Goal: Information Seeking & Learning: Learn about a topic

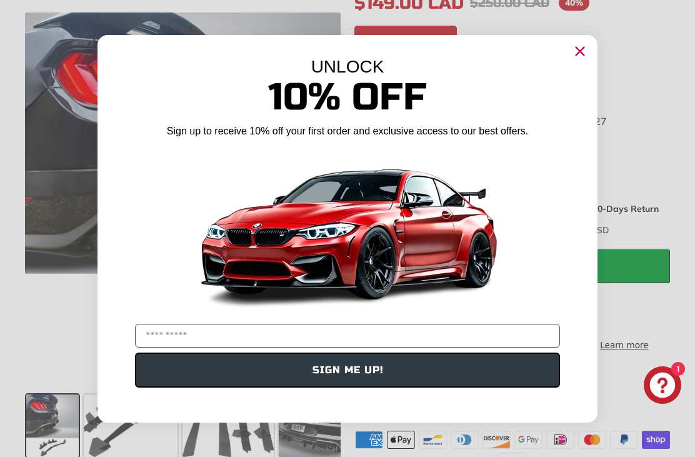
scroll to position [339, 0]
click at [582, 60] on circle "Close dialog" at bounding box center [580, 50] width 19 height 19
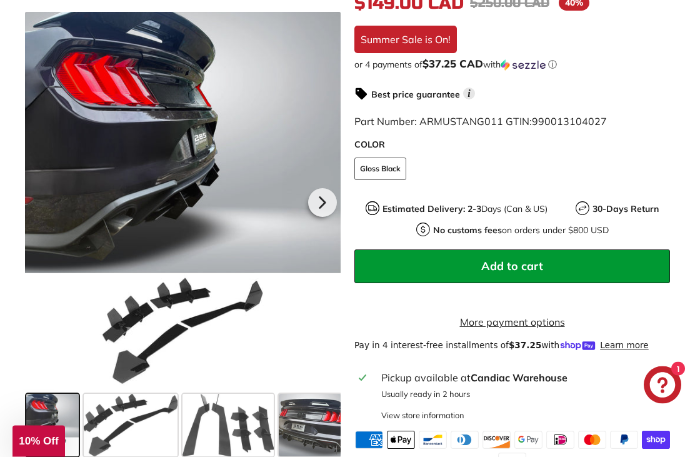
scroll to position [340, 0]
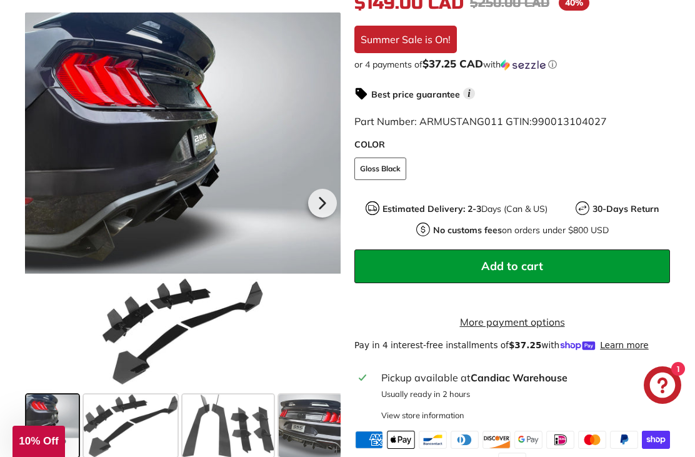
click at [128, 430] on span at bounding box center [131, 426] width 94 height 63
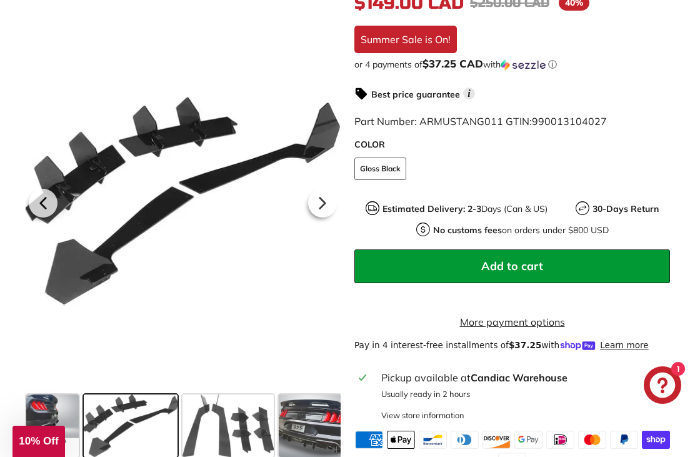
click at [255, 426] on span at bounding box center [228, 426] width 91 height 63
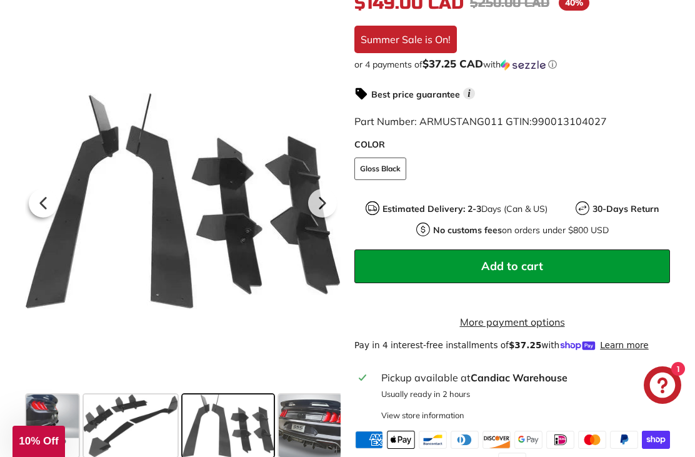
click at [320, 433] on span at bounding box center [310, 426] width 63 height 63
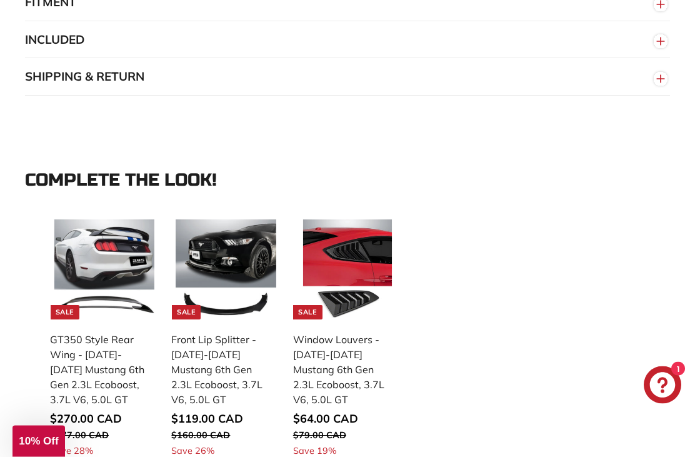
scroll to position [1135, 0]
click at [254, 291] on img at bounding box center [226, 269] width 100 height 100
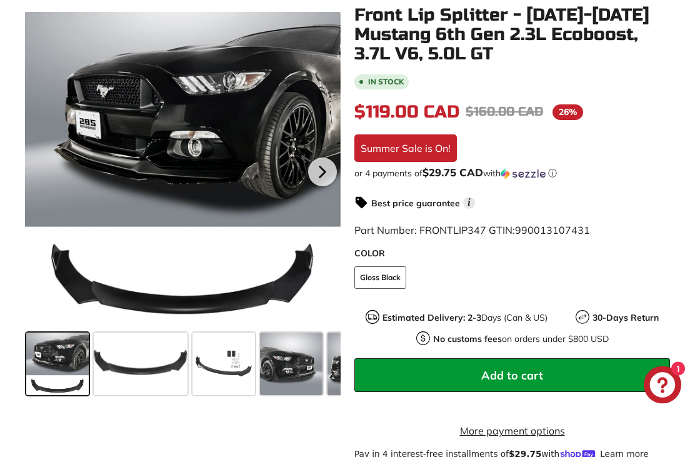
scroll to position [248, 0]
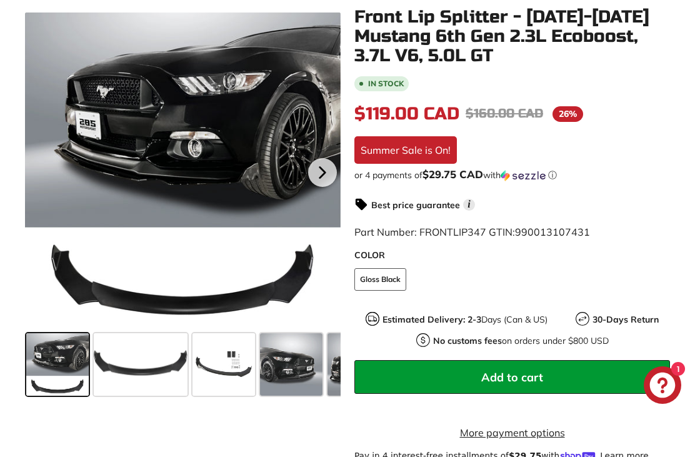
click at [321, 179] on icon at bounding box center [322, 172] width 29 height 29
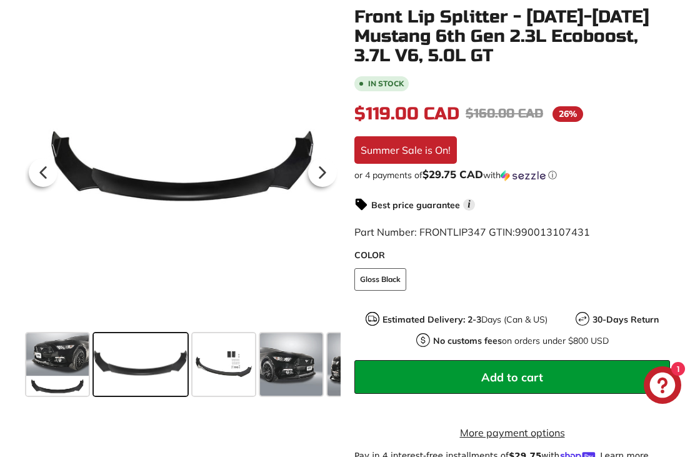
click at [333, 184] on icon at bounding box center [322, 172] width 29 height 29
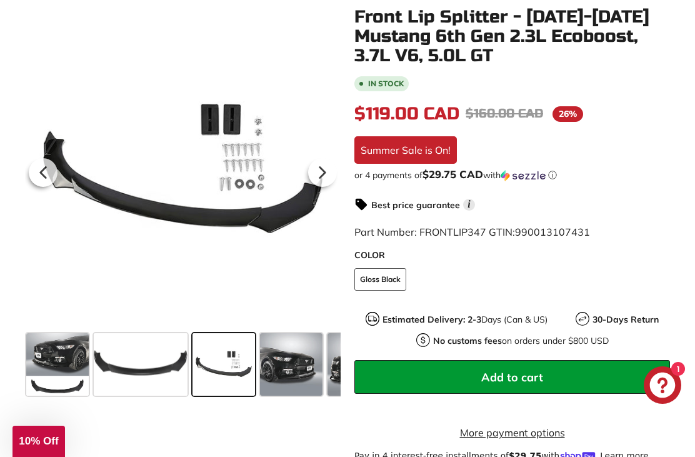
click at [324, 173] on icon at bounding box center [322, 172] width 5 height 11
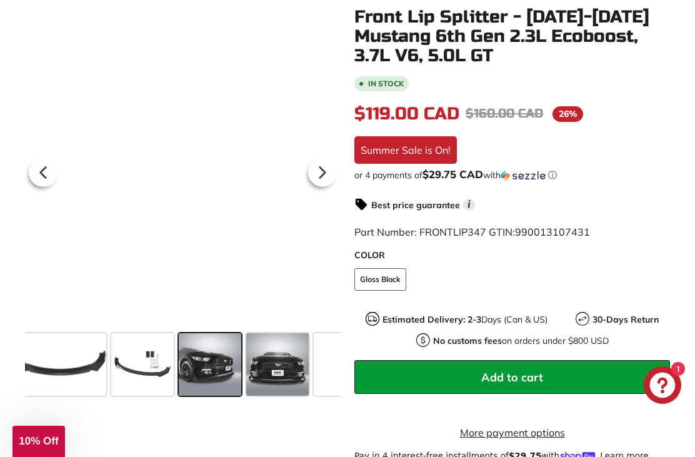
scroll to position [0, 108]
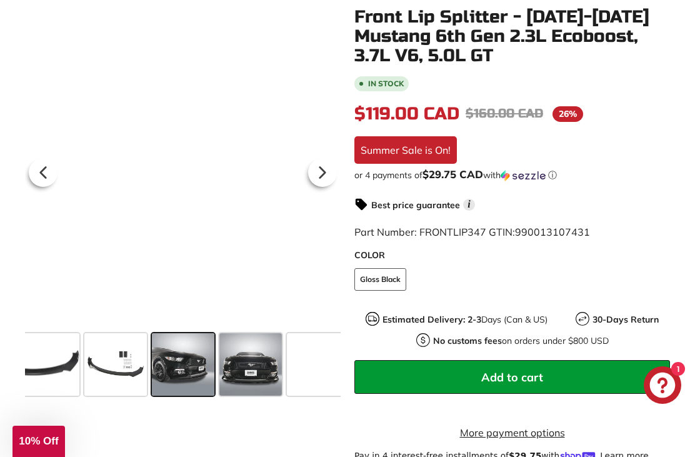
click at [34, 172] on icon at bounding box center [43, 172] width 29 height 29
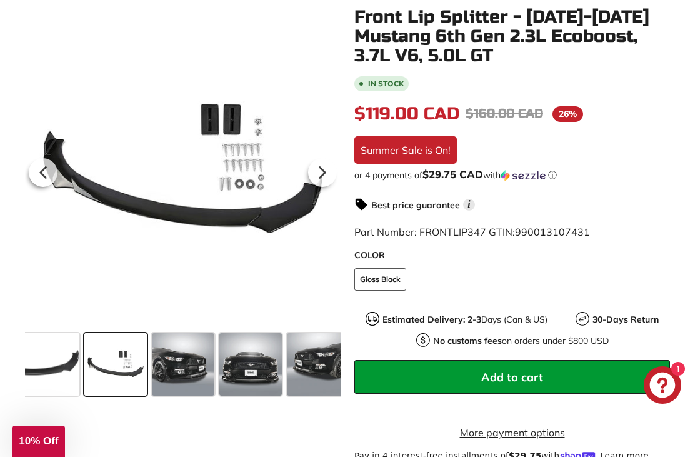
click at [329, 178] on icon at bounding box center [322, 172] width 29 height 29
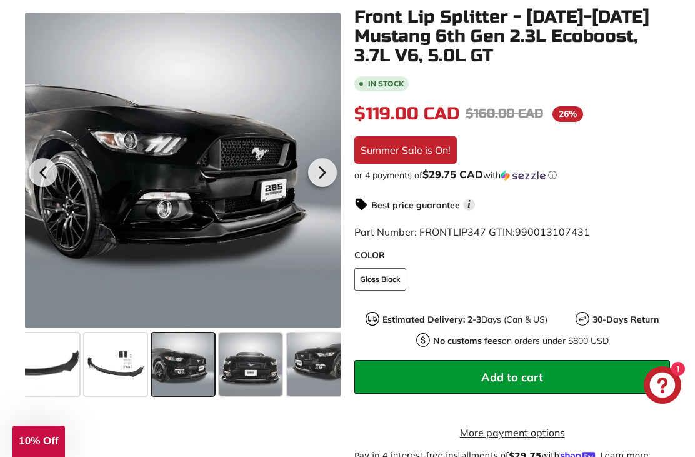
click at [328, 176] on icon at bounding box center [322, 172] width 29 height 29
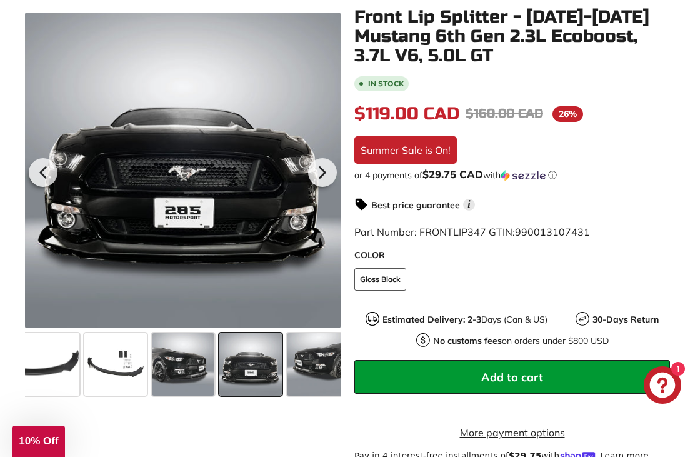
click at [324, 176] on icon at bounding box center [322, 172] width 29 height 29
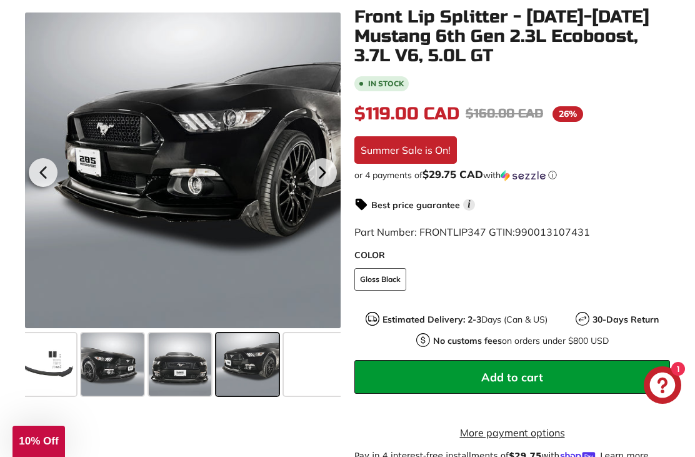
scroll to position [0, 187]
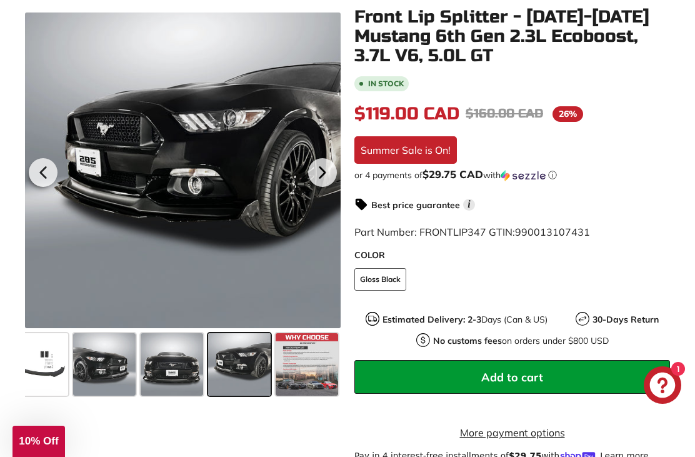
click at [323, 176] on icon at bounding box center [322, 172] width 29 height 29
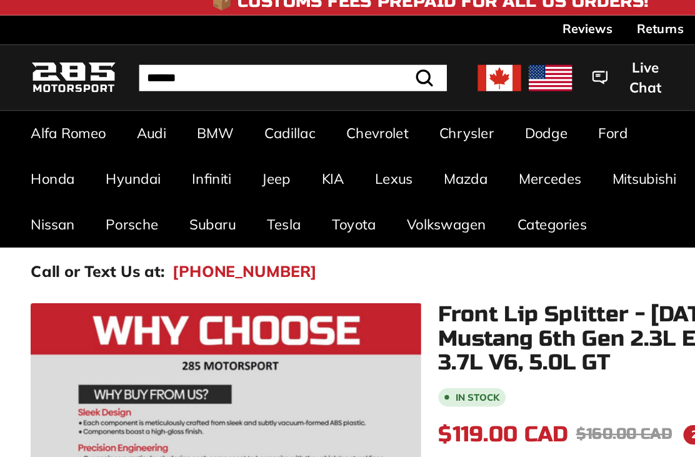
scroll to position [0, 0]
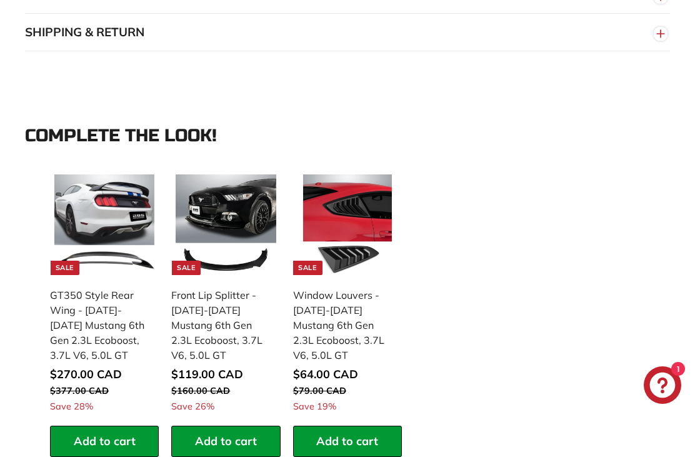
scroll to position [1175, 0]
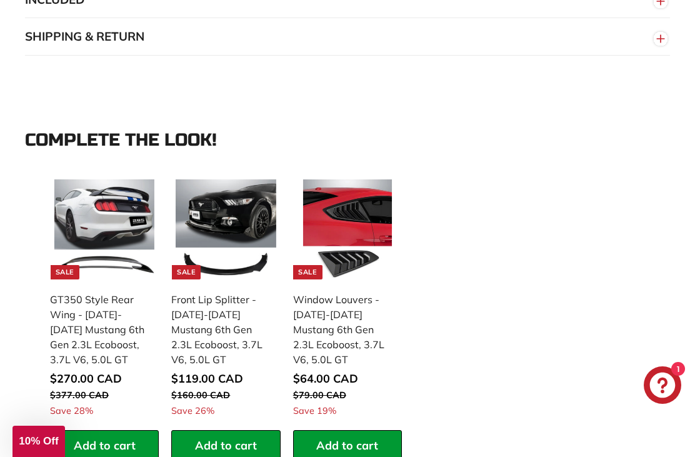
click at [133, 299] on link "Sale GT350 Style Rear Wing - 2015-2023 Mustang 6th Gen 2.3L Ecoboost, 3.7L V6, …" at bounding box center [104, 303] width 109 height 256
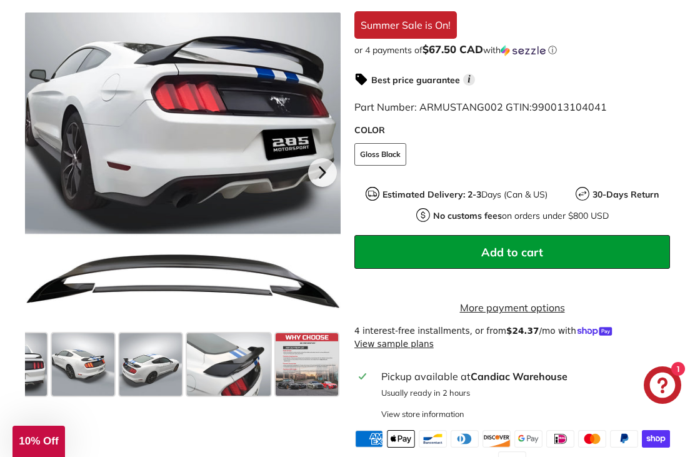
scroll to position [0, 244]
click at [242, 363] on span at bounding box center [229, 364] width 84 height 63
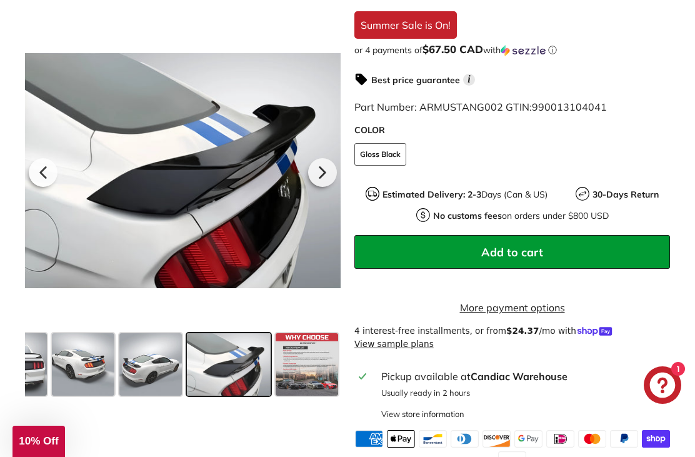
click at [154, 360] on span at bounding box center [150, 364] width 63 height 63
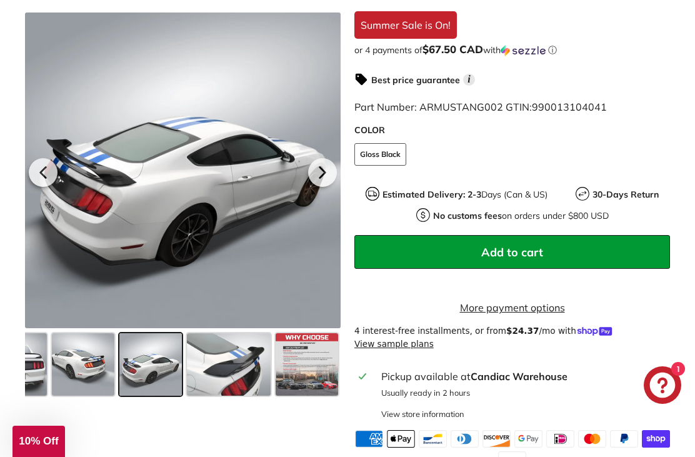
click at [151, 365] on span at bounding box center [150, 364] width 63 height 63
click at [99, 343] on span at bounding box center [83, 364] width 63 height 63
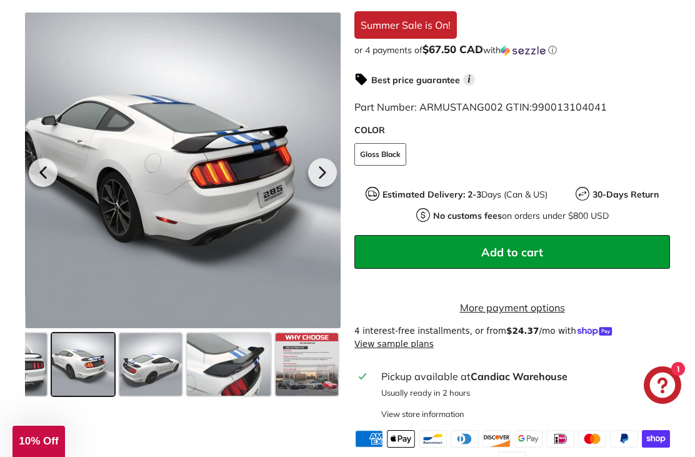
click at [93, 385] on span at bounding box center [83, 364] width 63 height 63
click at [91, 370] on span at bounding box center [83, 364] width 63 height 63
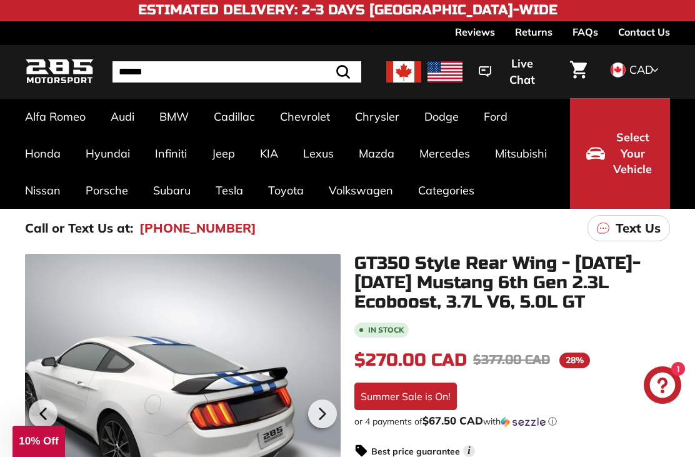
scroll to position [0, 0]
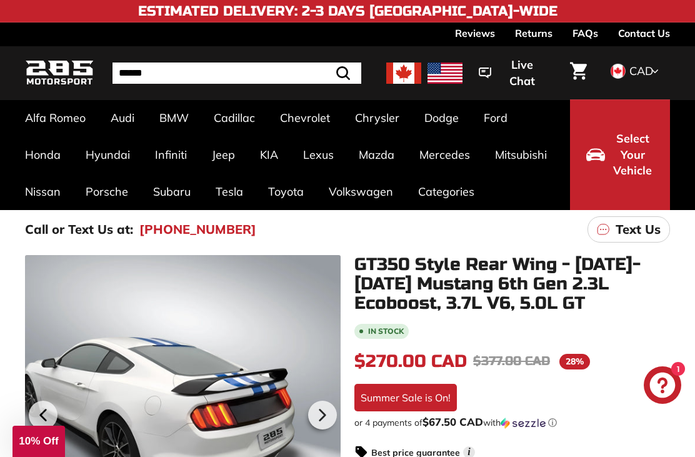
click at [209, 199] on link "2.3L Ecoboost [[DATE]-[DATE]]" at bounding box center [207, 193] width 98 height 35
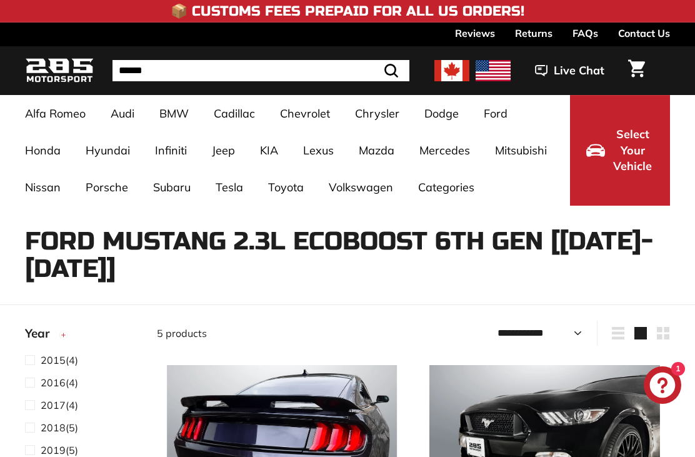
select select "**********"
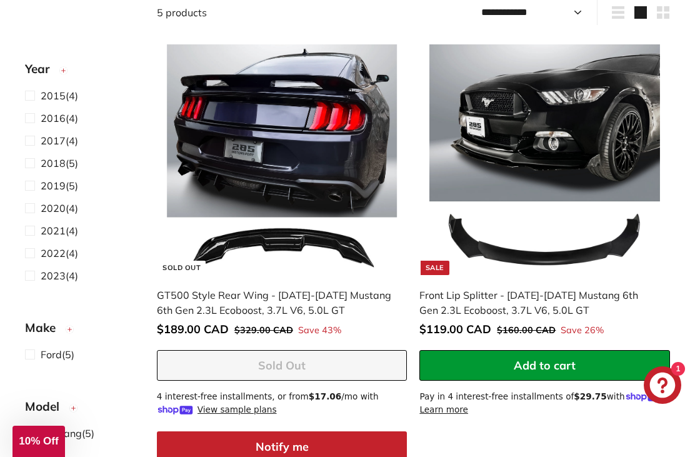
scroll to position [322, 0]
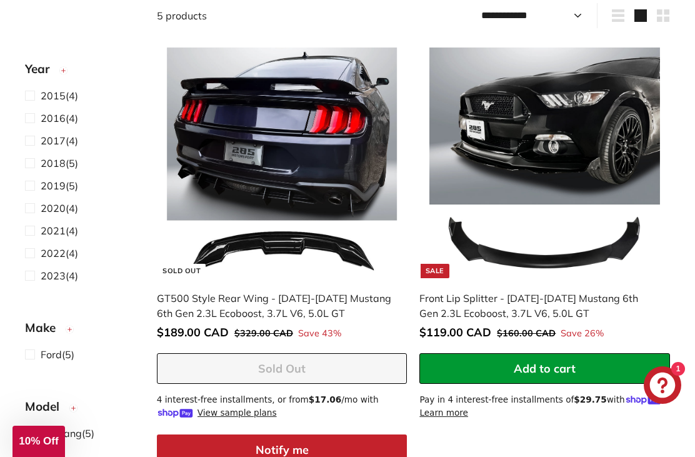
click at [347, 196] on img at bounding box center [282, 163] width 231 height 231
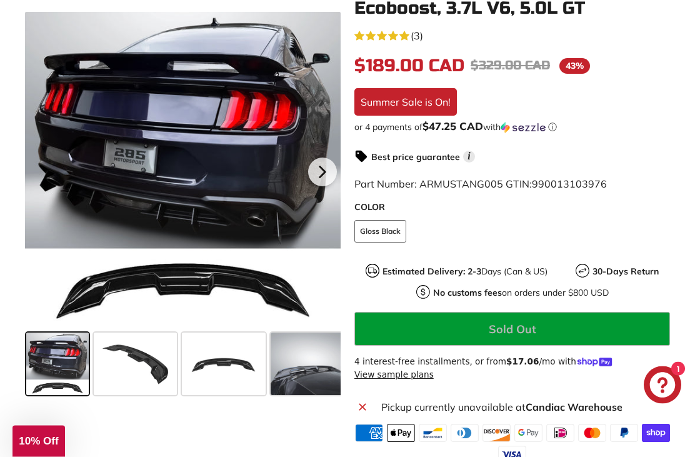
scroll to position [295, 0]
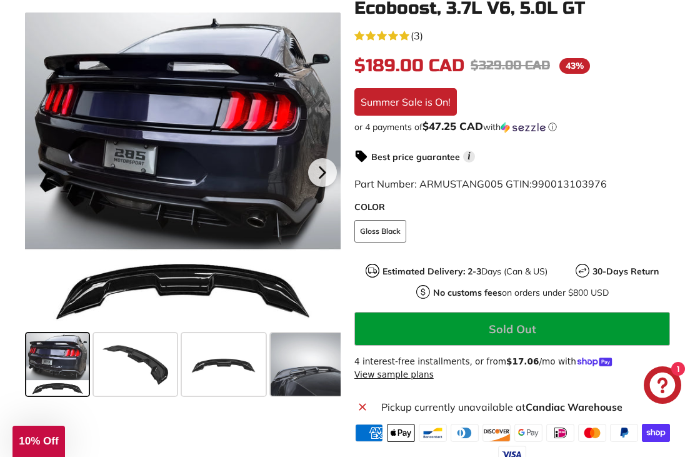
click at [574, 401] on strong "Candiac Warehouse" at bounding box center [574, 407] width 97 height 13
click at [564, 411] on strong "Candiac Warehouse" at bounding box center [574, 407] width 97 height 13
click at [620, 405] on strong "Candiac Warehouse" at bounding box center [574, 407] width 97 height 13
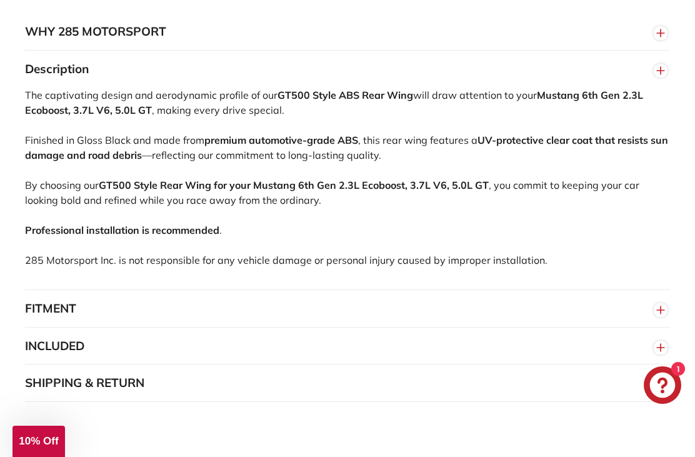
scroll to position [815, 0]
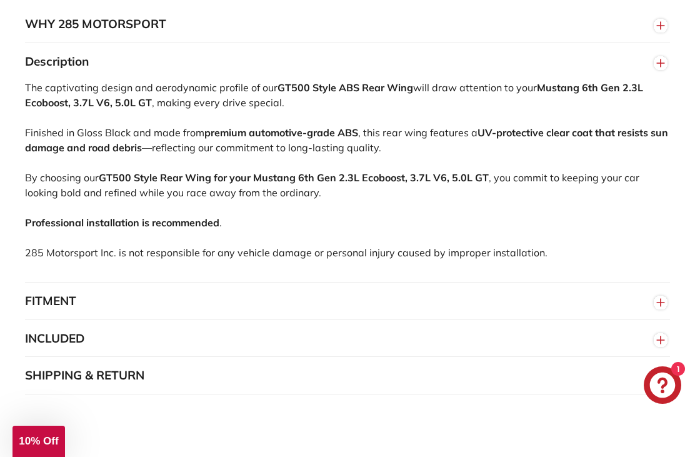
click at [574, 385] on button "SHIPPING & RETURN" at bounding box center [347, 376] width 645 height 38
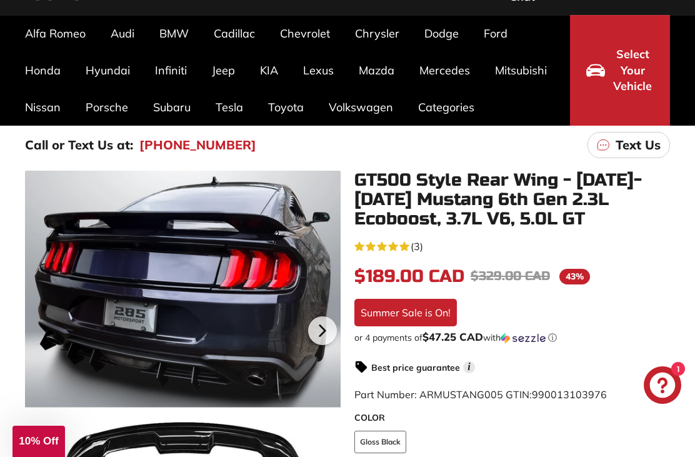
scroll to position [0, 0]
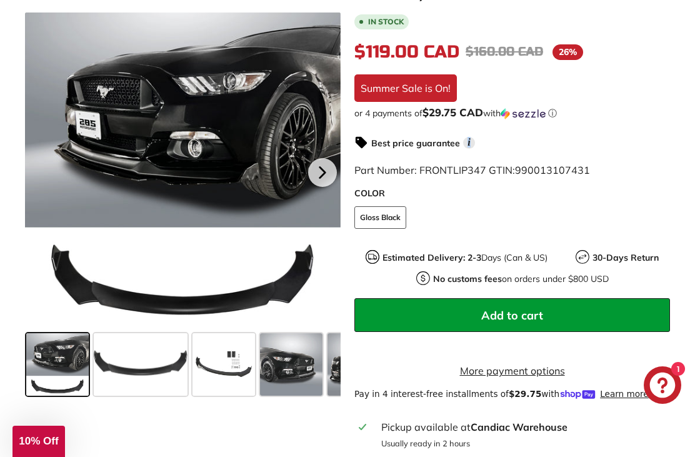
click at [334, 166] on icon at bounding box center [322, 172] width 29 height 29
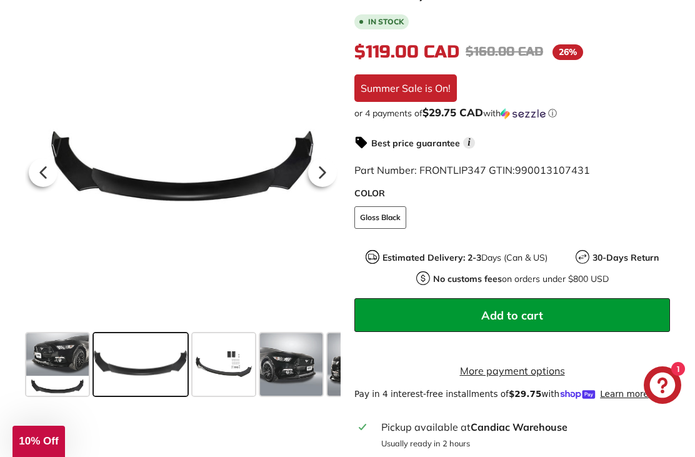
click at [320, 181] on icon at bounding box center [322, 172] width 29 height 29
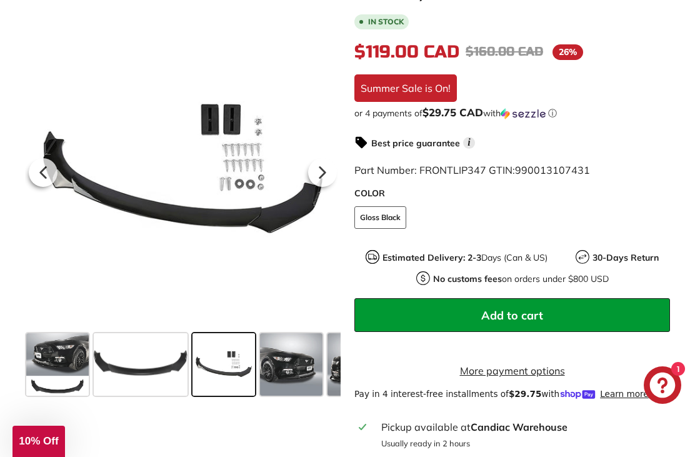
click at [333, 181] on icon at bounding box center [322, 172] width 29 height 29
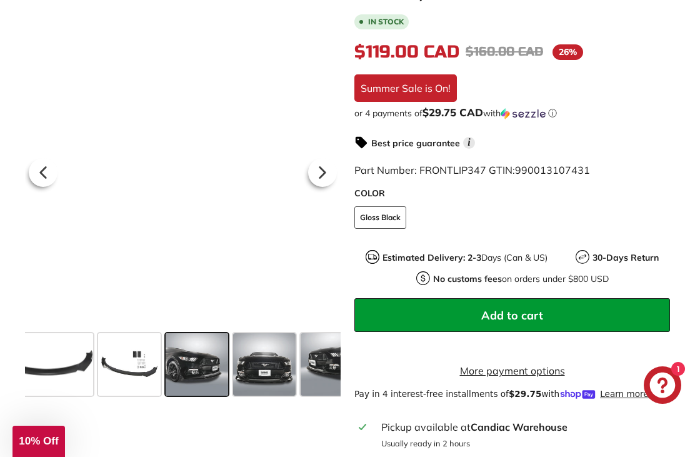
scroll to position [0, 108]
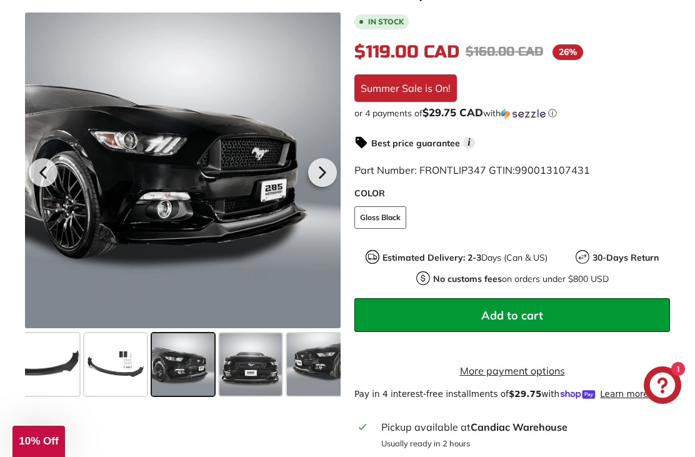
click at [331, 187] on div at bounding box center [322, 172] width 29 height 29
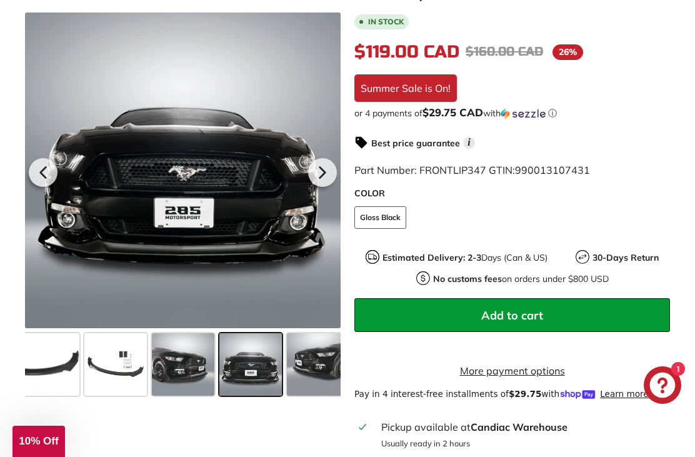
click at [331, 179] on icon at bounding box center [322, 172] width 29 height 29
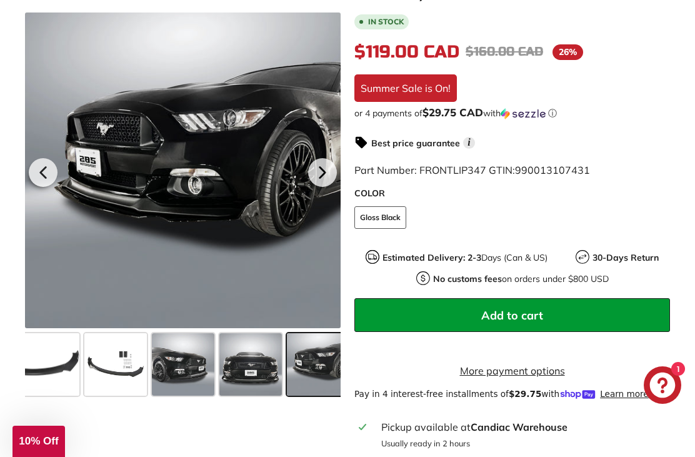
scroll to position [0, 187]
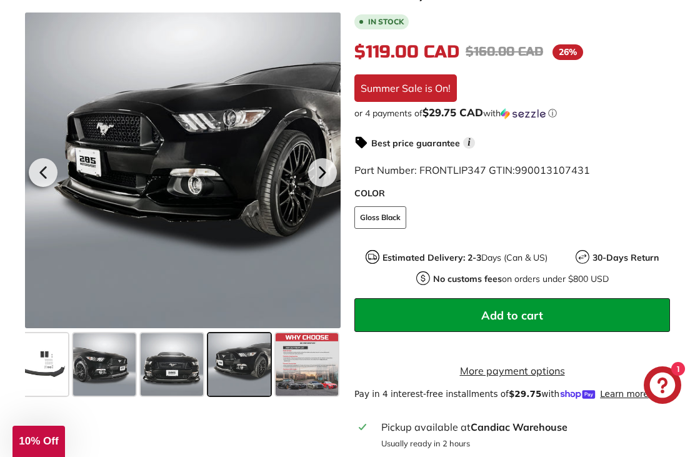
click at [334, 170] on icon at bounding box center [322, 172] width 29 height 29
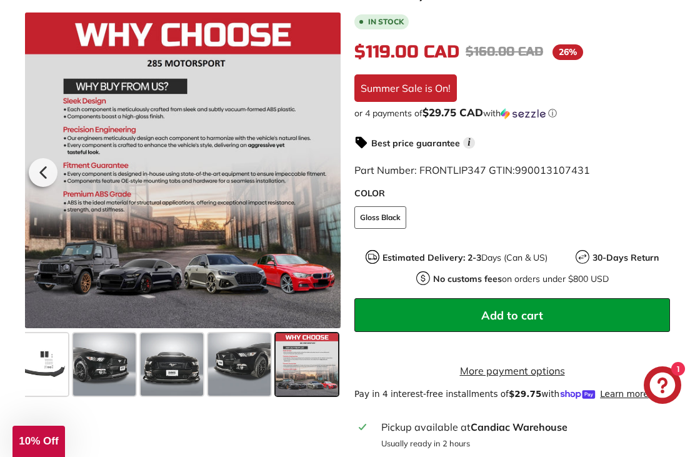
click at [333, 181] on div at bounding box center [183, 171] width 316 height 316
